Goal: Task Accomplishment & Management: Manage account settings

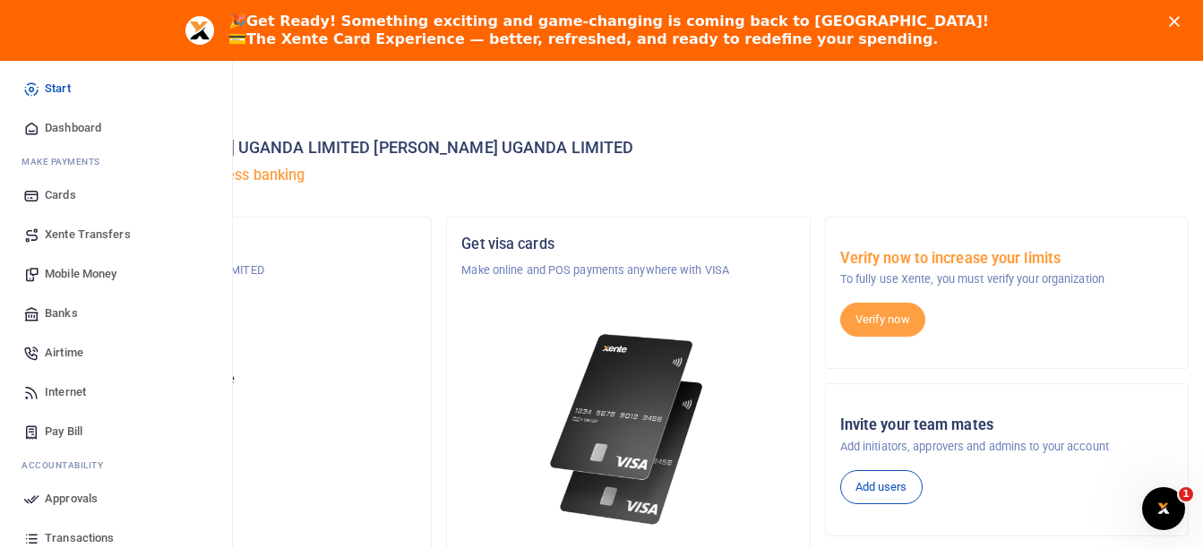
click at [66, 353] on span "Airtime" at bounding box center [64, 353] width 39 height 18
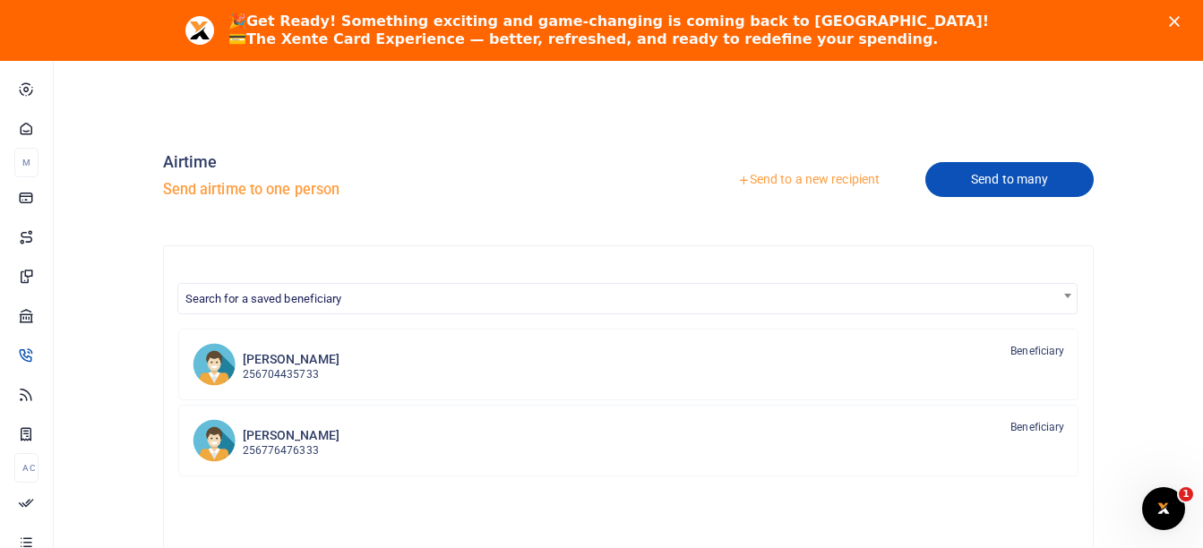
click at [969, 184] on link "Send to many" at bounding box center [1009, 179] width 168 height 35
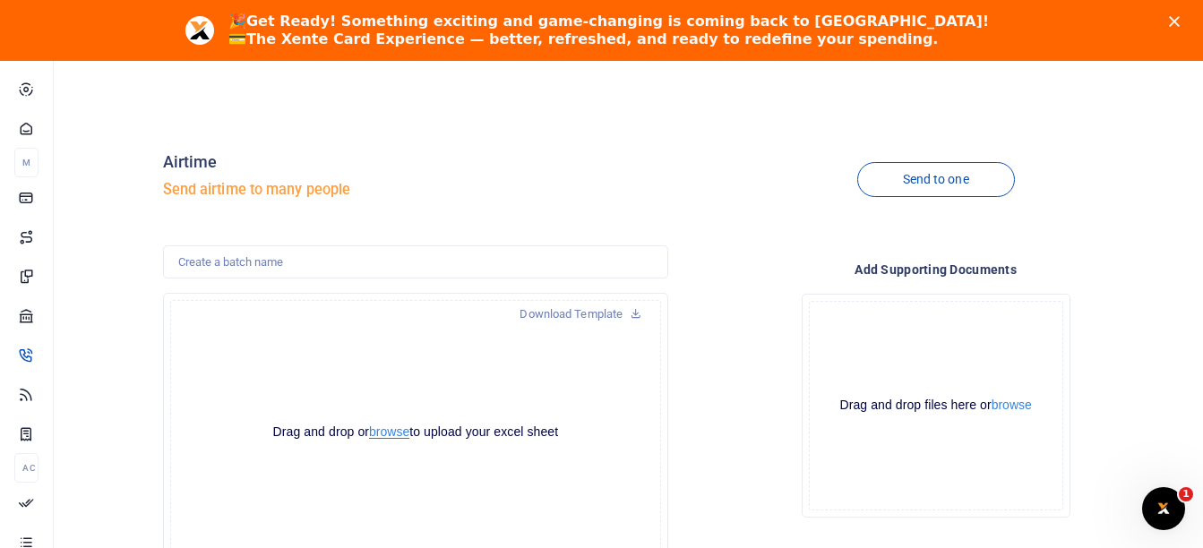
click at [398, 435] on button "browse" at bounding box center [389, 431] width 40 height 13
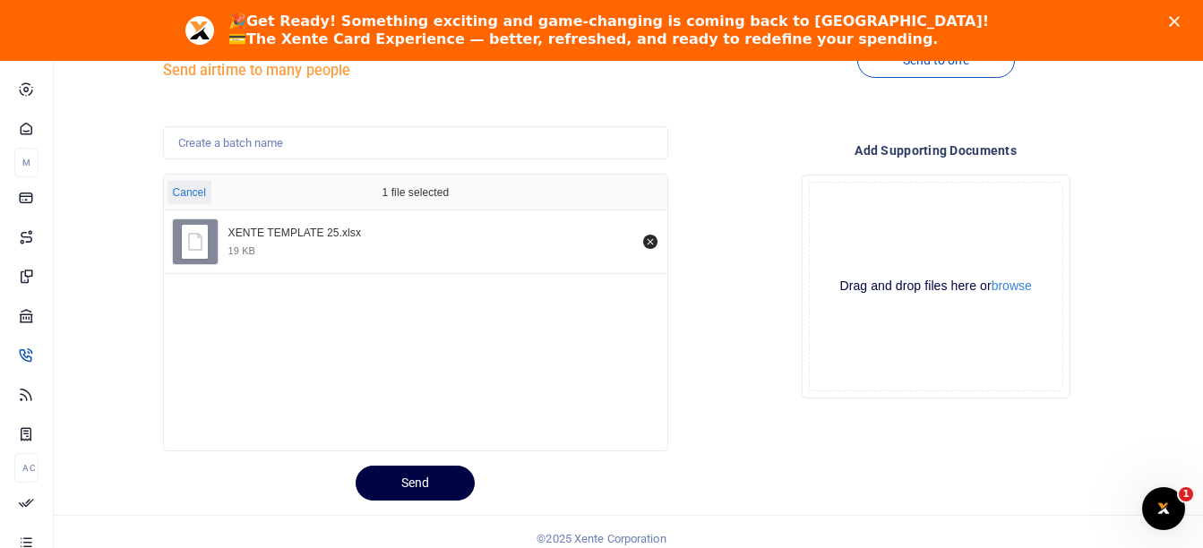
scroll to position [133, 0]
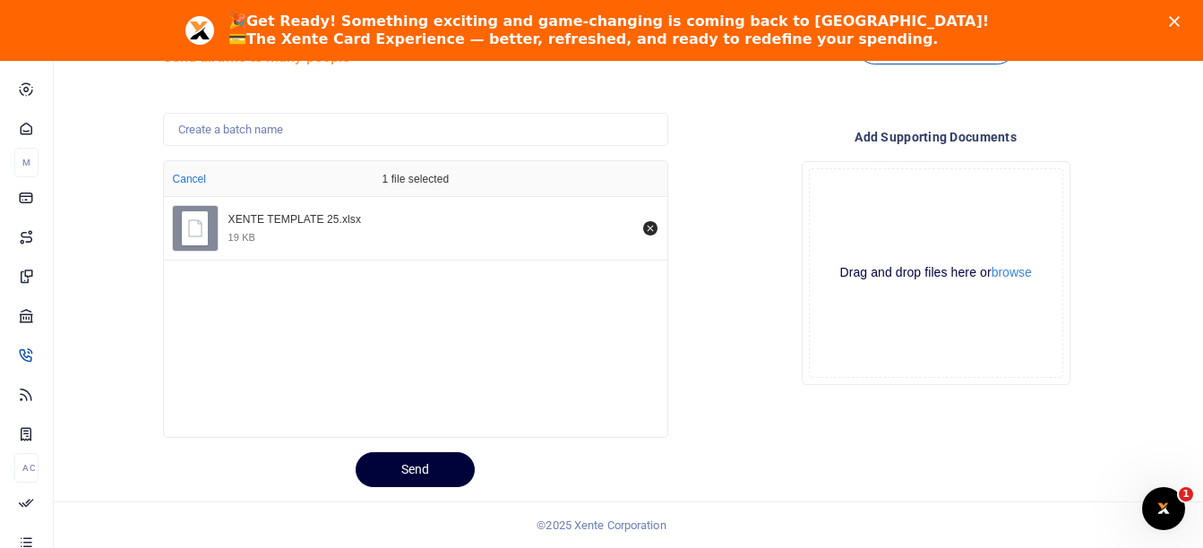
click at [392, 474] on button "Send" at bounding box center [414, 469] width 119 height 35
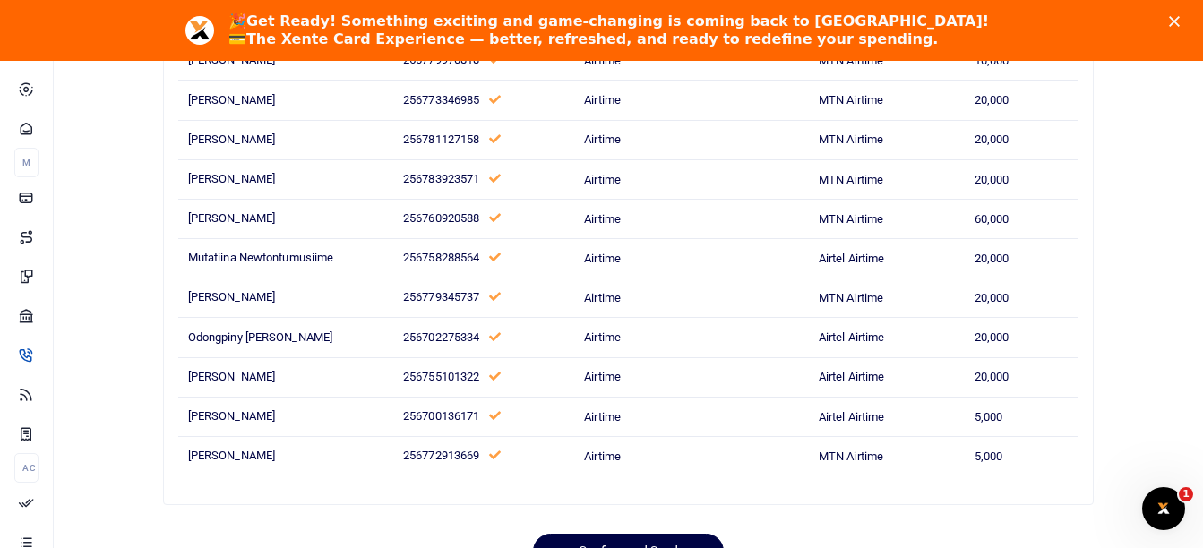
scroll to position [1345, 0]
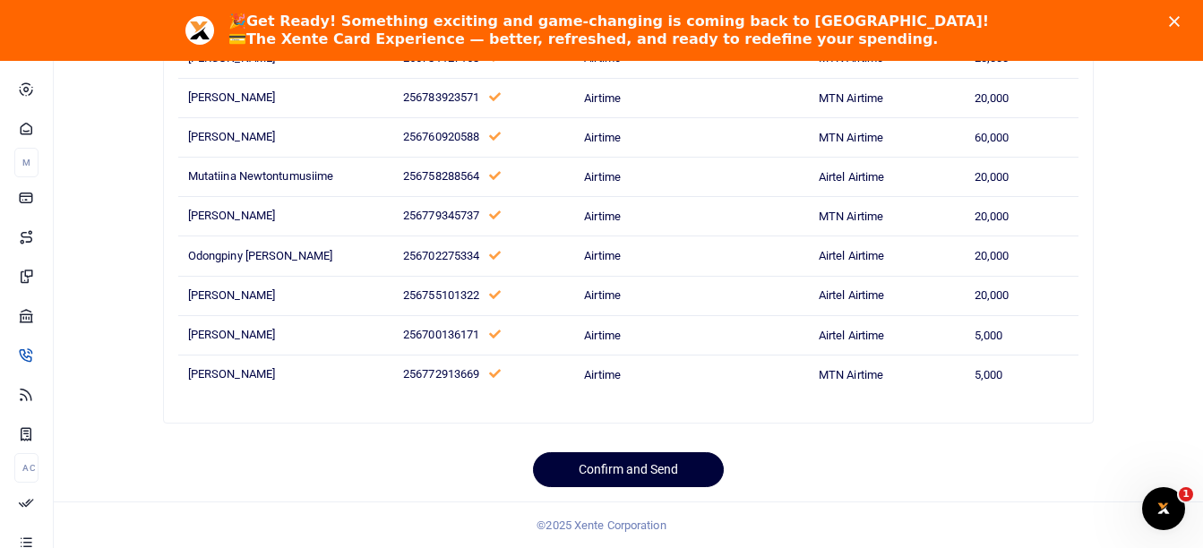
click at [647, 481] on button "Confirm and Send" at bounding box center [628, 469] width 191 height 35
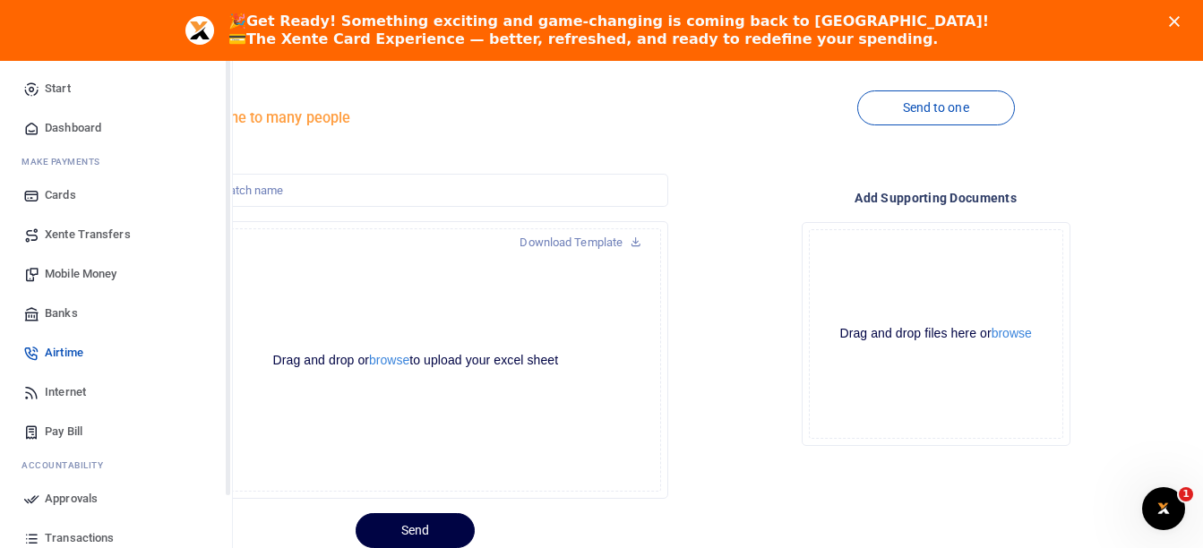
click at [25, 501] on icon at bounding box center [31, 499] width 16 height 16
click at [83, 498] on span "Approvals" at bounding box center [71, 499] width 53 height 18
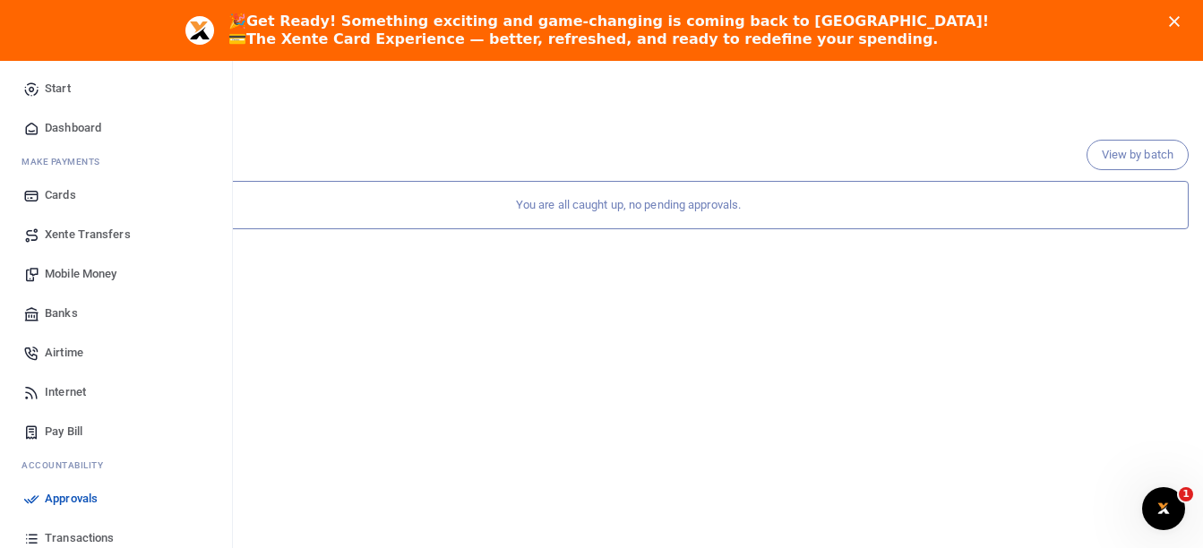
click at [55, 537] on span "Transactions" at bounding box center [79, 538] width 69 height 18
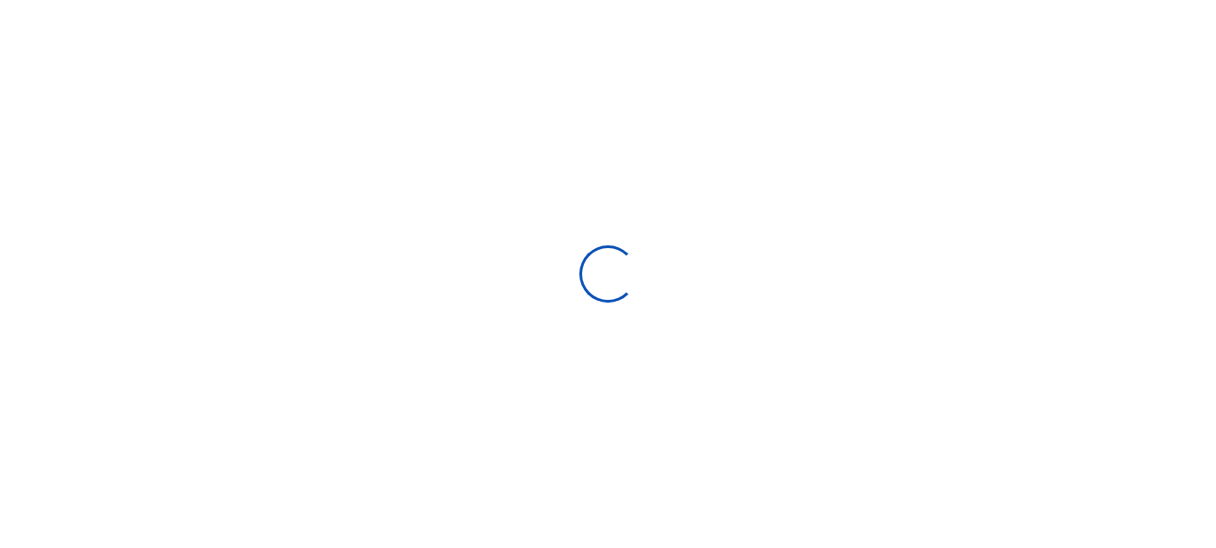
select select
type input "[DATE] - [DATE]"
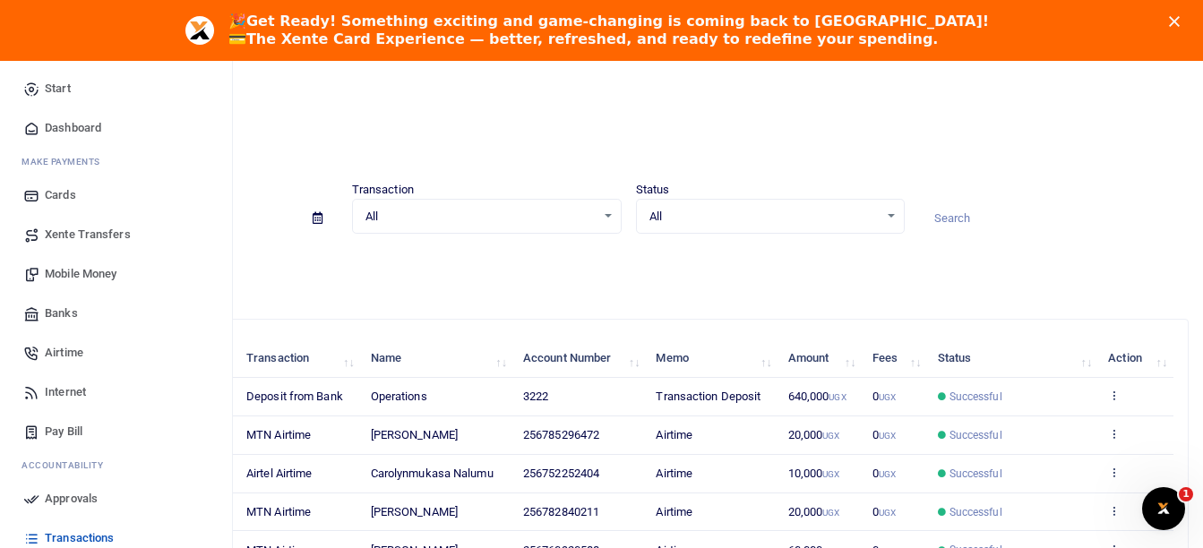
click at [35, 499] on icon at bounding box center [31, 499] width 16 height 16
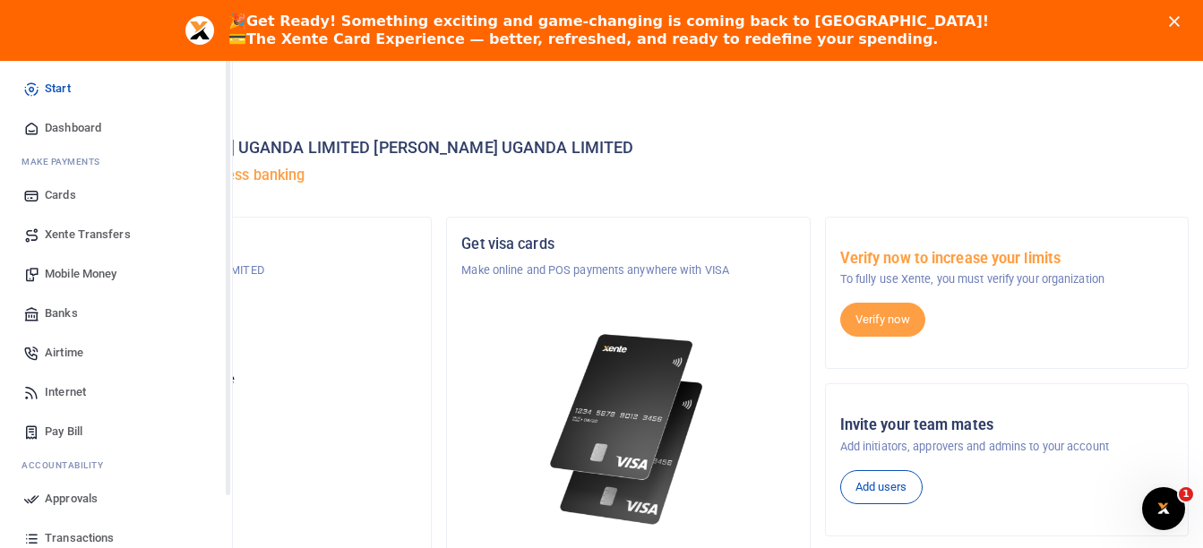
click at [34, 499] on icon at bounding box center [31, 499] width 16 height 16
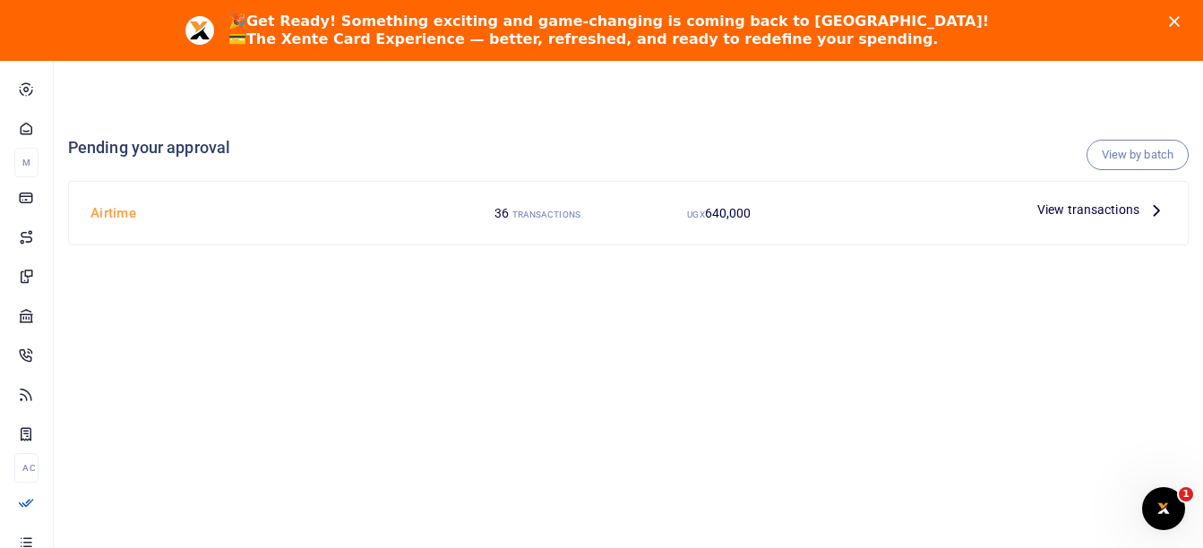
click at [1103, 206] on span "View transactions" at bounding box center [1088, 210] width 102 height 20
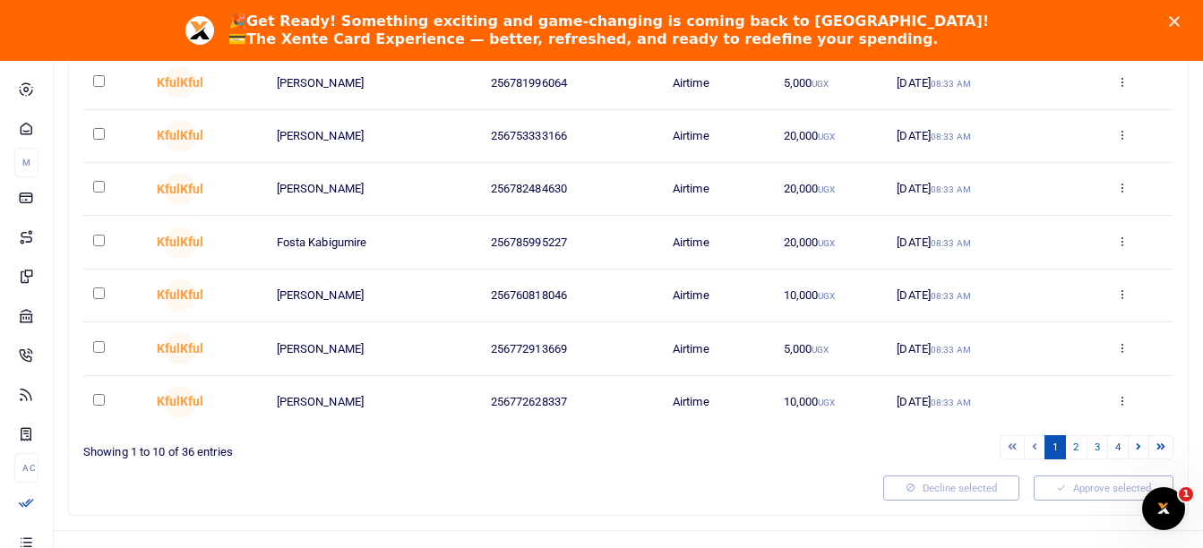
scroll to position [428, 0]
click at [1076, 452] on link "2" at bounding box center [1075, 449] width 21 height 24
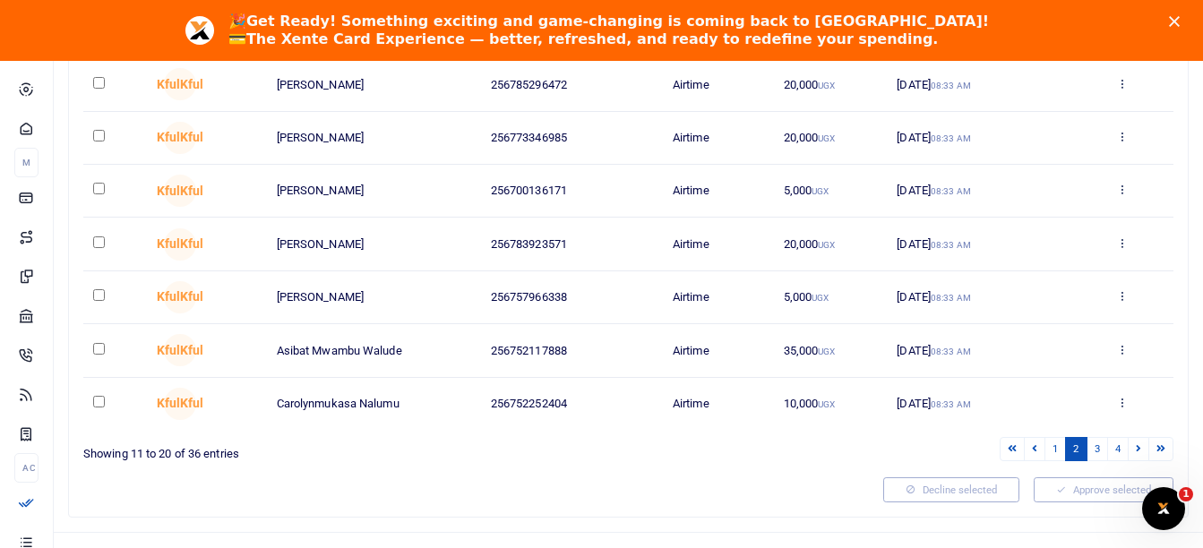
click at [1079, 452] on link "2" at bounding box center [1075, 449] width 21 height 24
click at [1097, 449] on link "3" at bounding box center [1096, 449] width 21 height 24
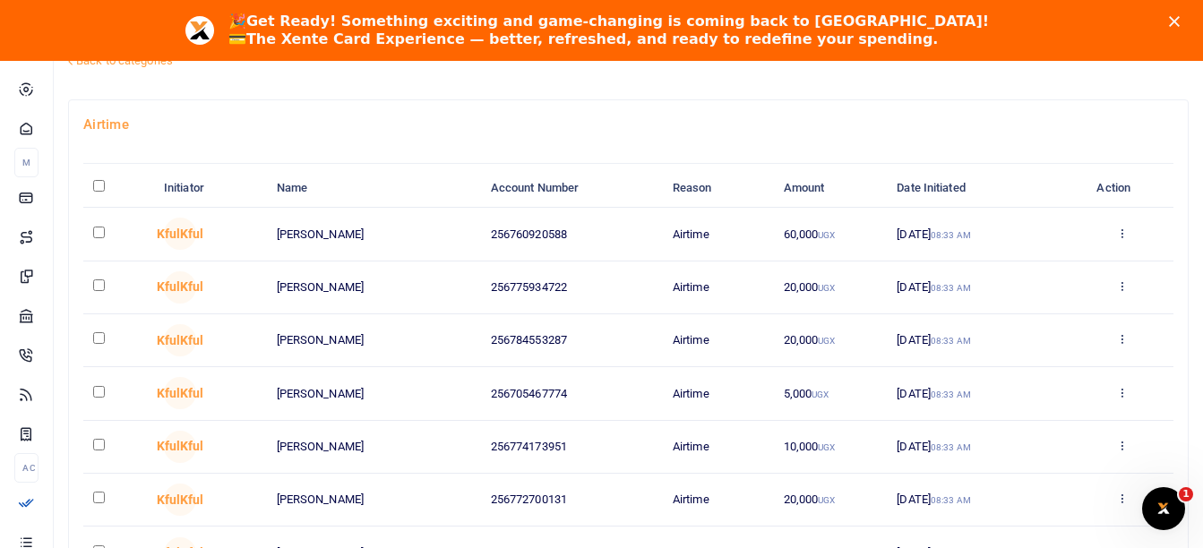
scroll to position [0, 0]
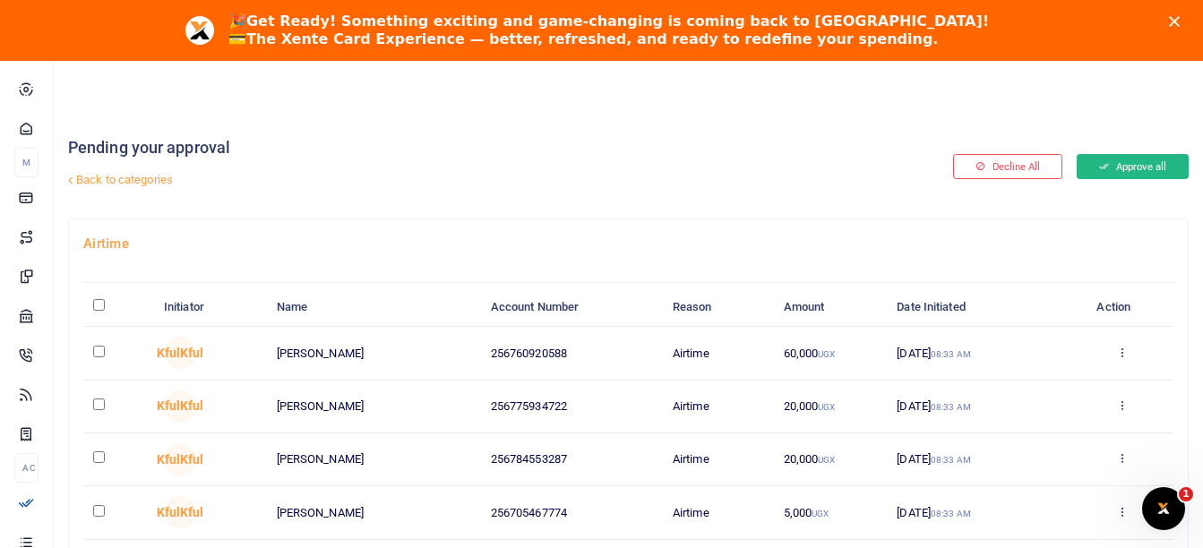
click at [1109, 167] on button "Approve all" at bounding box center [1132, 166] width 112 height 25
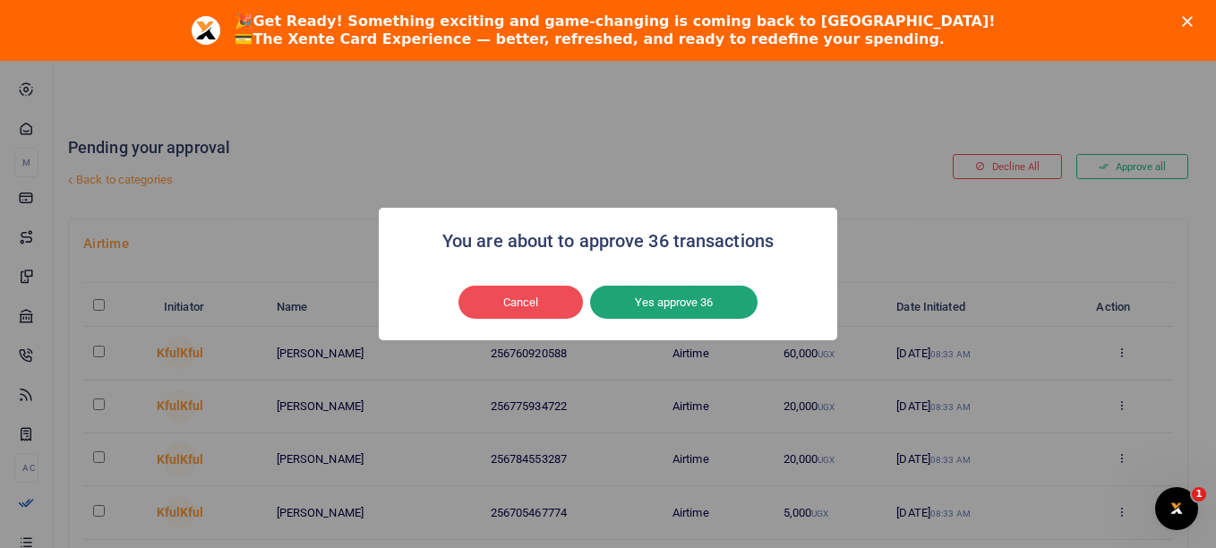
click at [661, 312] on button "Yes approve 36" at bounding box center [673, 303] width 167 height 34
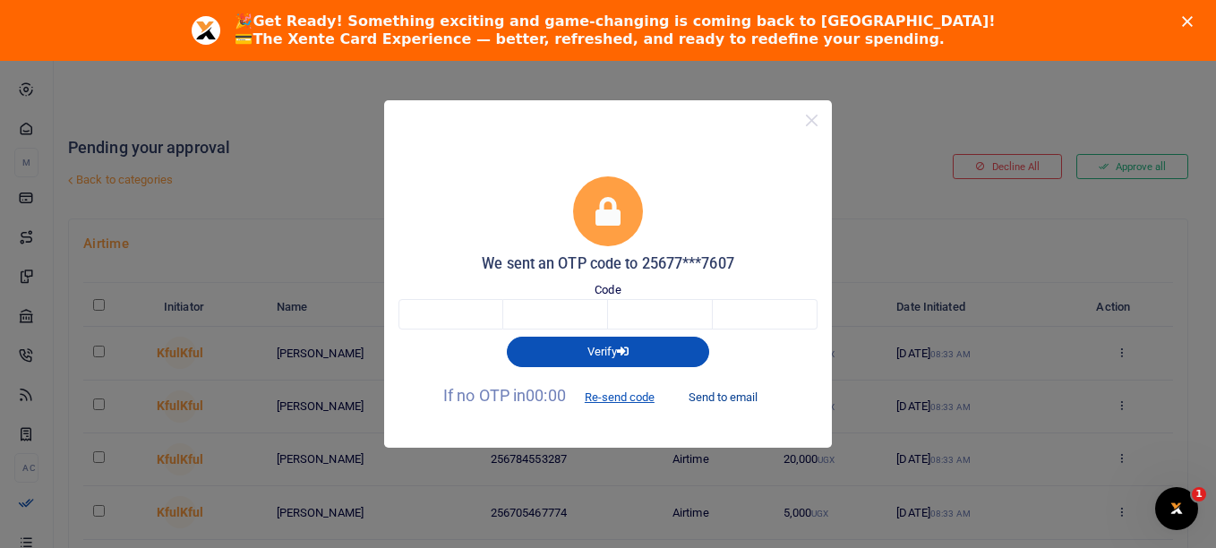
click at [745, 399] on button "Send to email" at bounding box center [722, 396] width 99 height 30
click at [421, 319] on input "text" at bounding box center [450, 314] width 105 height 30
type input "3"
type input "5"
type input "8"
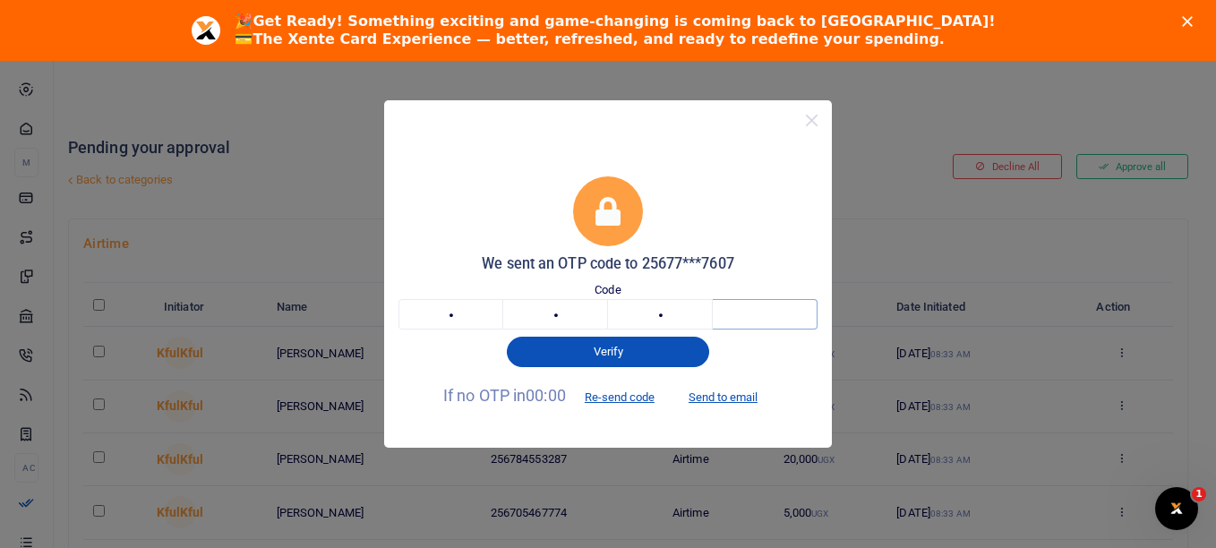
type input "8"
